Goal: Transaction & Acquisition: Purchase product/service

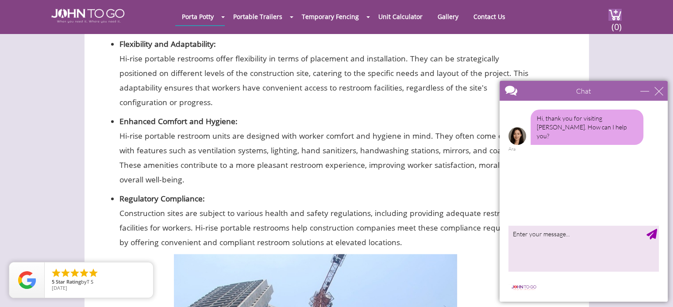
scroll to position [1061, 0]
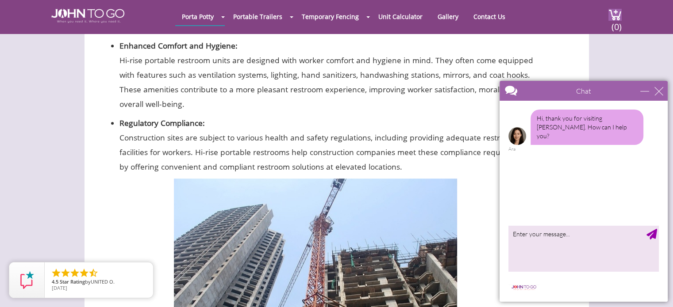
click at [659, 96] on div "Chat" at bounding box center [583, 91] width 168 height 20
click at [660, 90] on div "close" at bounding box center [658, 91] width 9 height 9
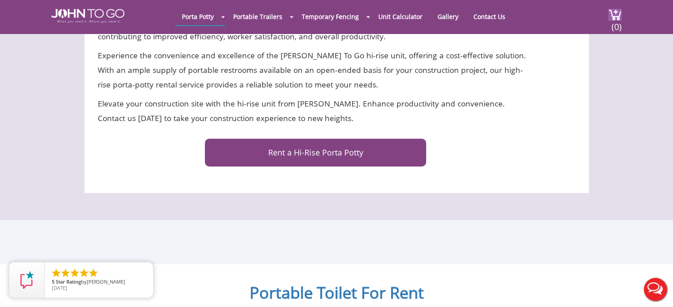
scroll to position [3096, 0]
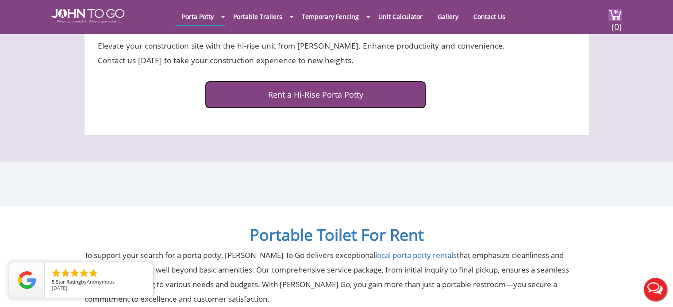
click at [337, 99] on link "Rent a Hi-Rise Porta Potty" at bounding box center [315, 95] width 221 height 28
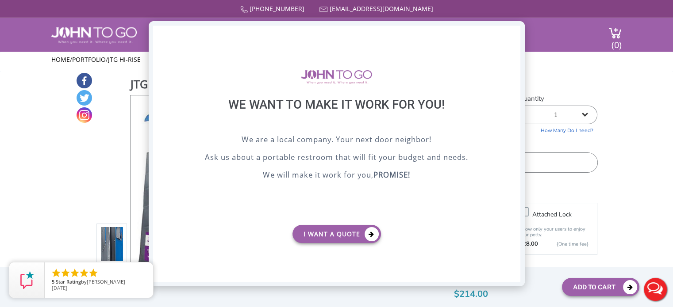
click at [511, 32] on div "X" at bounding box center [513, 33] width 14 height 15
